Goal: Information Seeking & Learning: Find specific fact

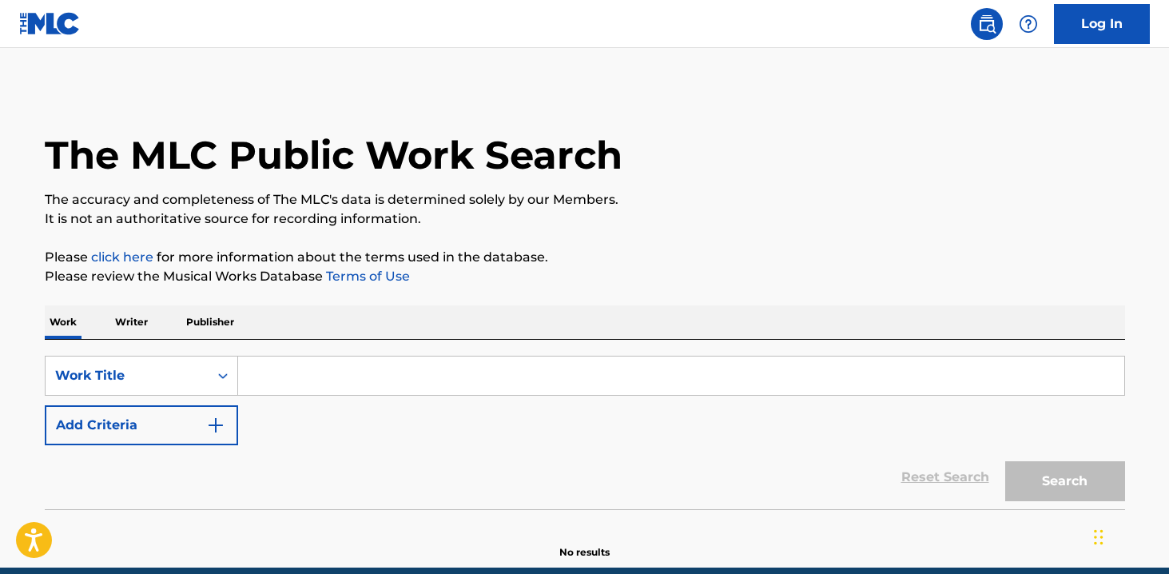
click at [467, 392] on input "Search Form" at bounding box center [681, 375] width 886 height 38
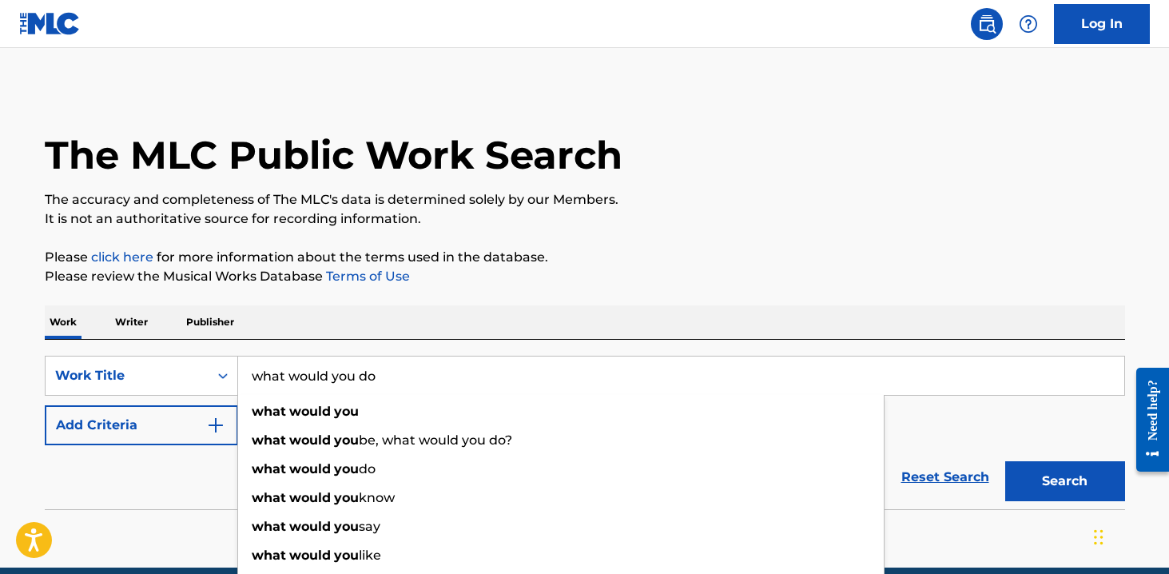
type input "what would you do"
click at [1005, 461] on button "Search" at bounding box center [1065, 481] width 120 height 40
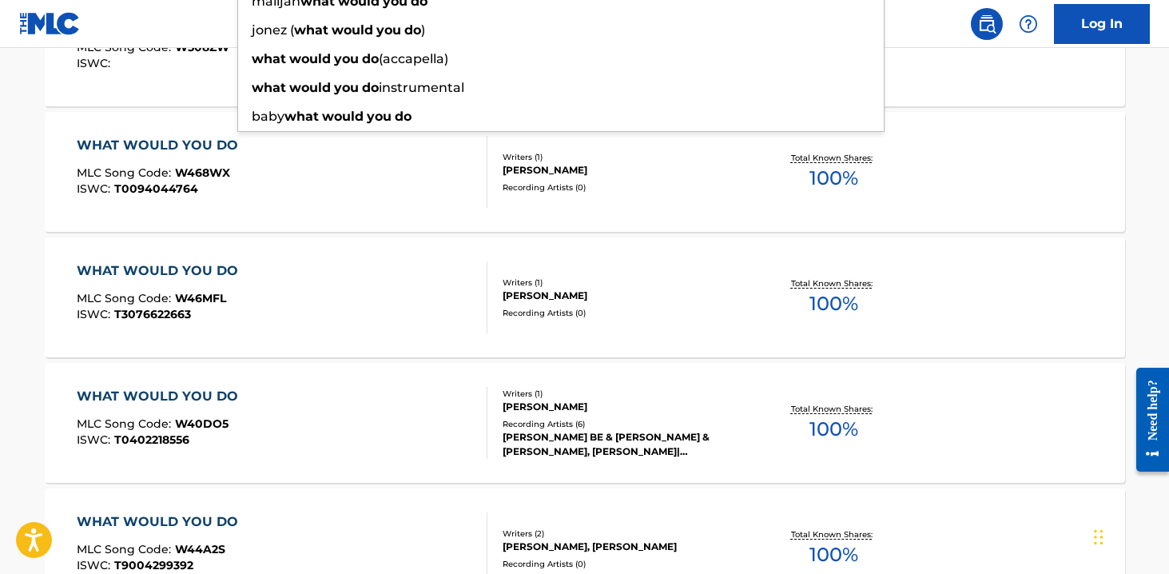
scroll to position [555, 0]
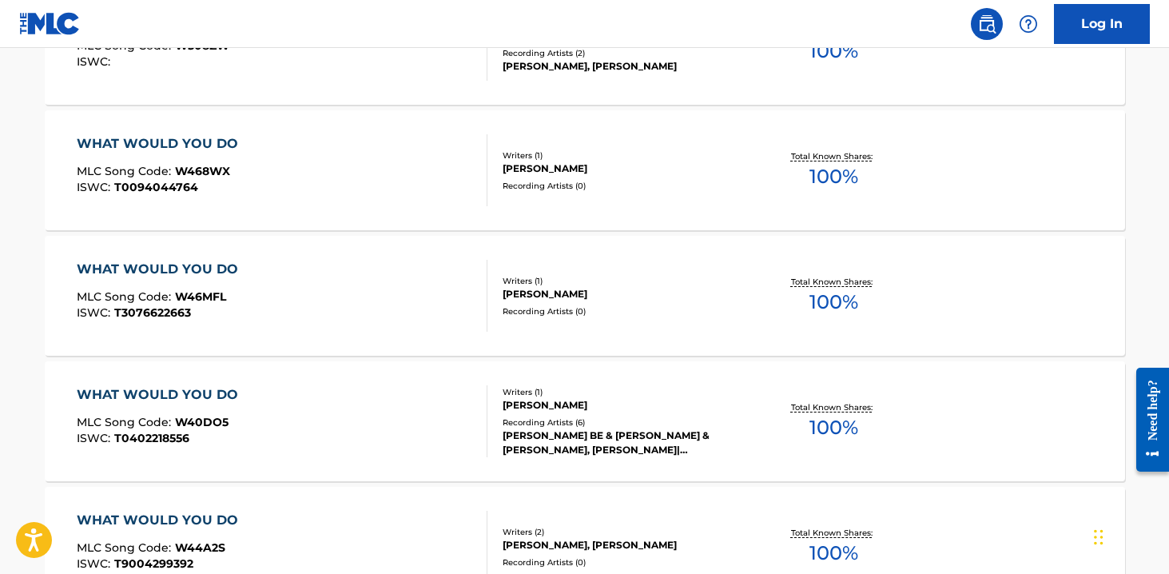
click at [141, 289] on div "WHAT WOULD YOU DO MLC Song Code : W46MFL ISWC : T3076622663" at bounding box center [161, 296] width 169 height 72
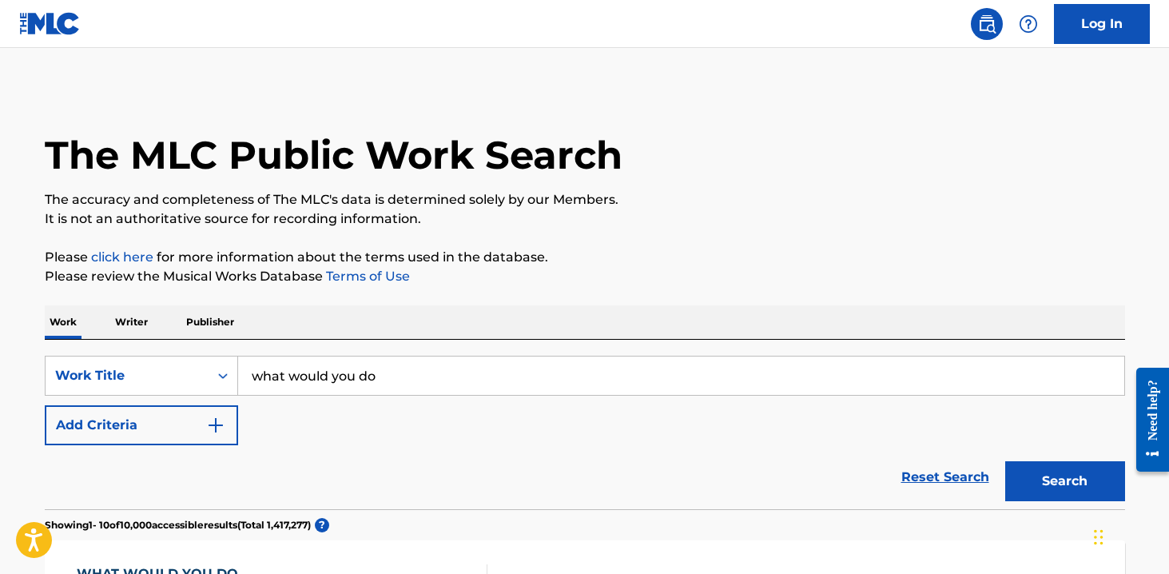
click at [154, 409] on button "Add Criteria" at bounding box center [141, 425] width 193 height 40
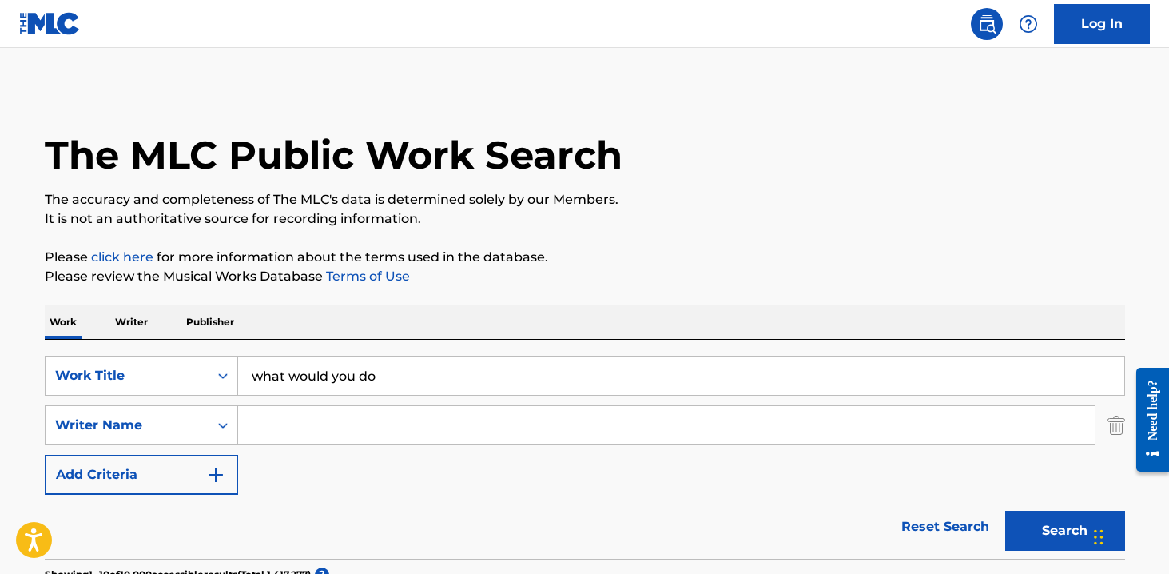
click at [275, 417] on input "Search Form" at bounding box center [666, 425] width 857 height 38
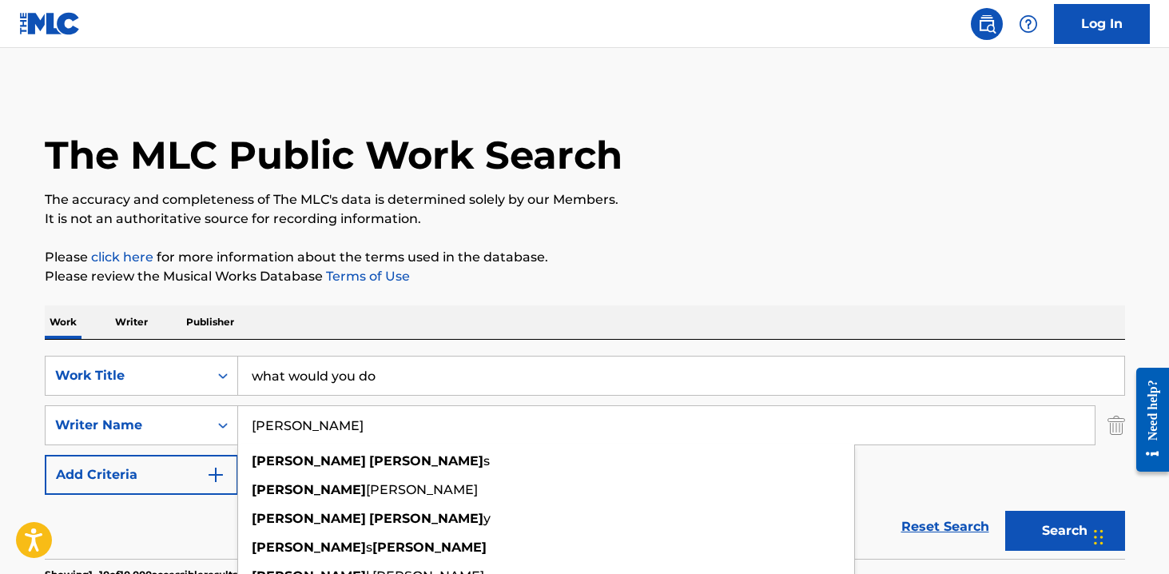
click at [1005, 511] on button "Search" at bounding box center [1065, 531] width 120 height 40
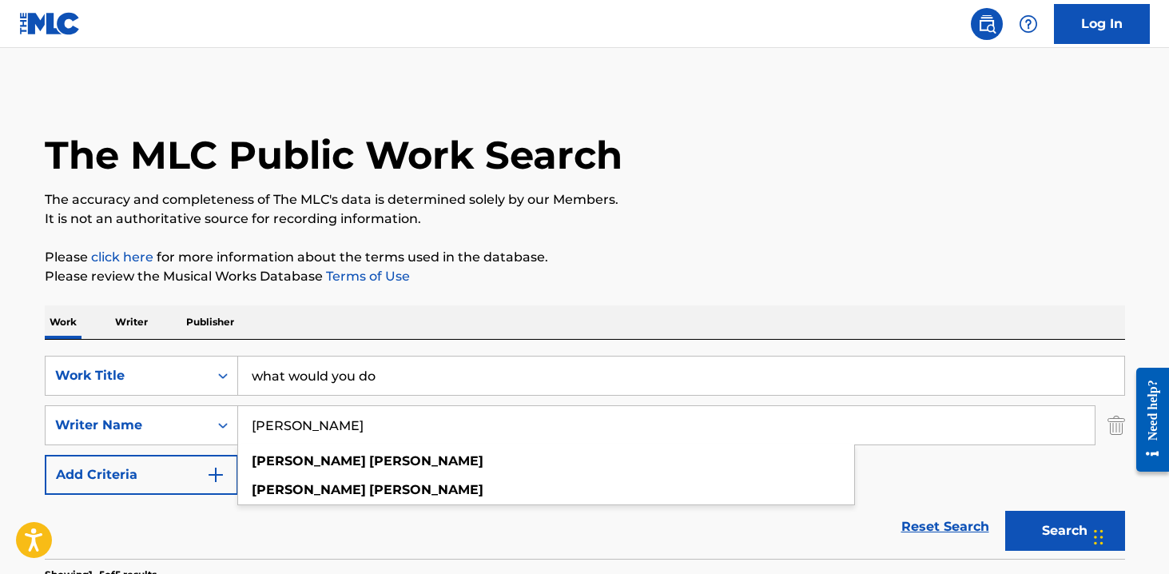
click at [284, 439] on input "[PERSON_NAME]" at bounding box center [666, 425] width 857 height 38
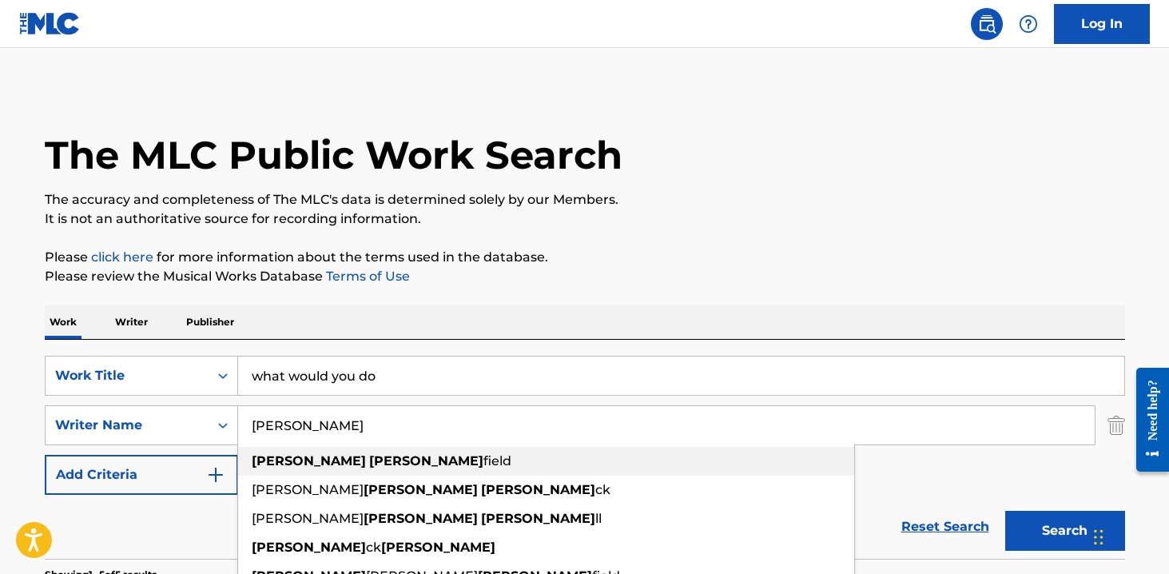
click at [278, 467] on strong "[PERSON_NAME]" at bounding box center [309, 460] width 114 height 15
type input "[PERSON_NAME]"
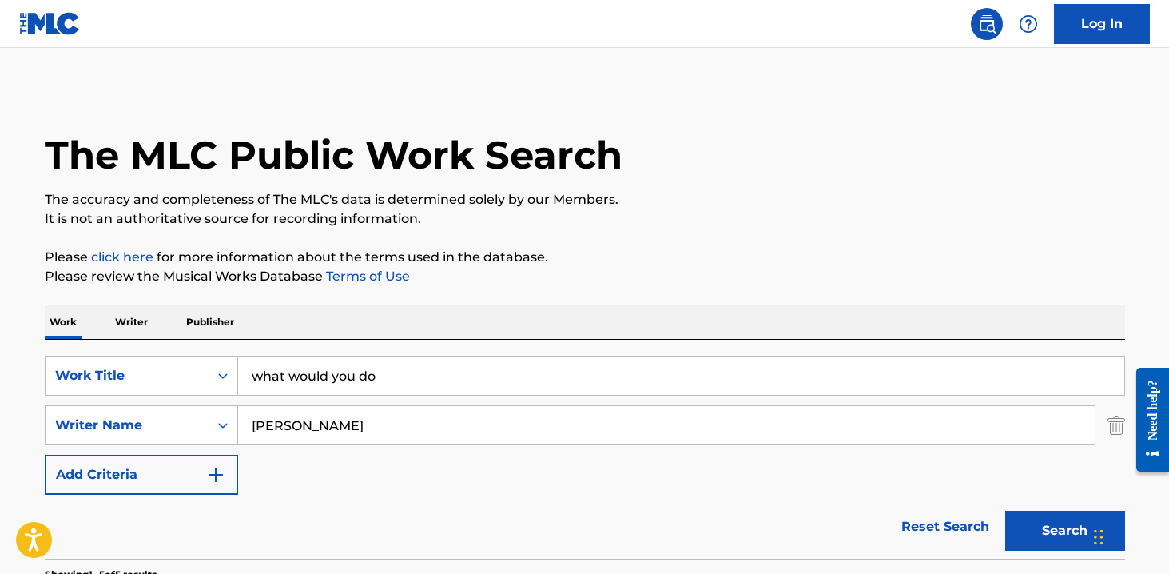
click at [1059, 522] on button "Search" at bounding box center [1065, 531] width 120 height 40
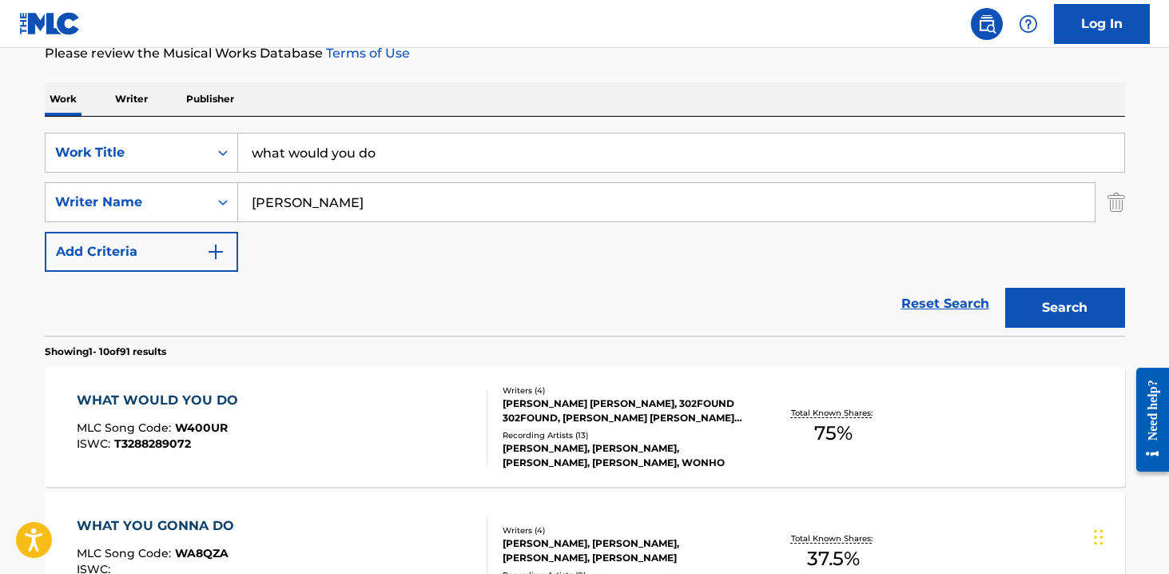
scroll to position [228, 0]
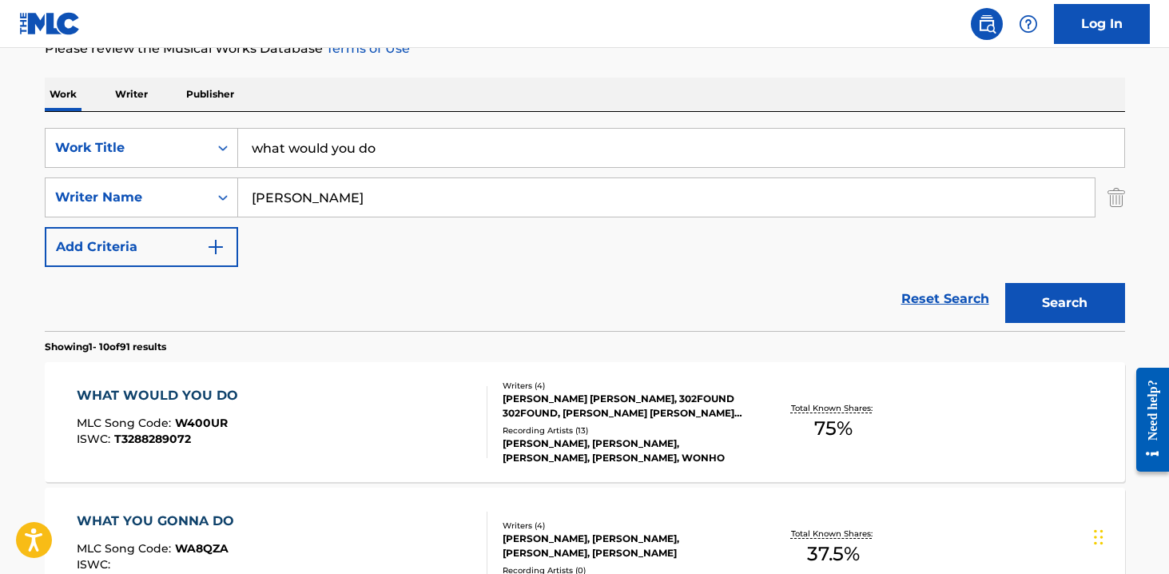
click at [928, 435] on div "WHAT WOULD YOU DO MLC Song Code : W400UR ISWC : T3288289072 Writers ( 4 ) [PERS…" at bounding box center [585, 422] width 1080 height 120
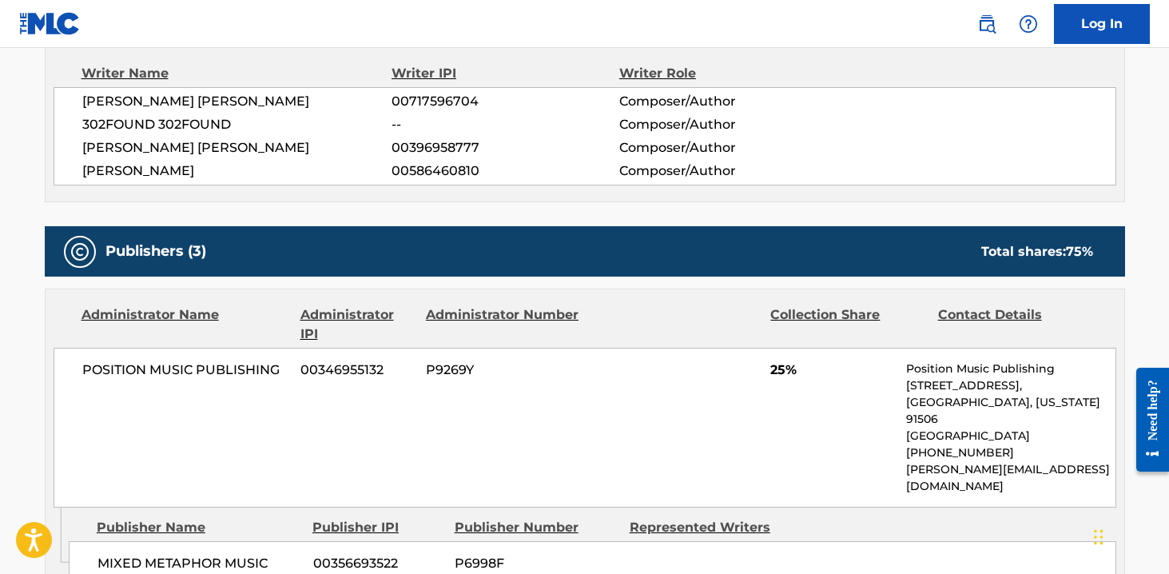
scroll to position [402, 0]
